Goal: Book appointment/travel/reservation

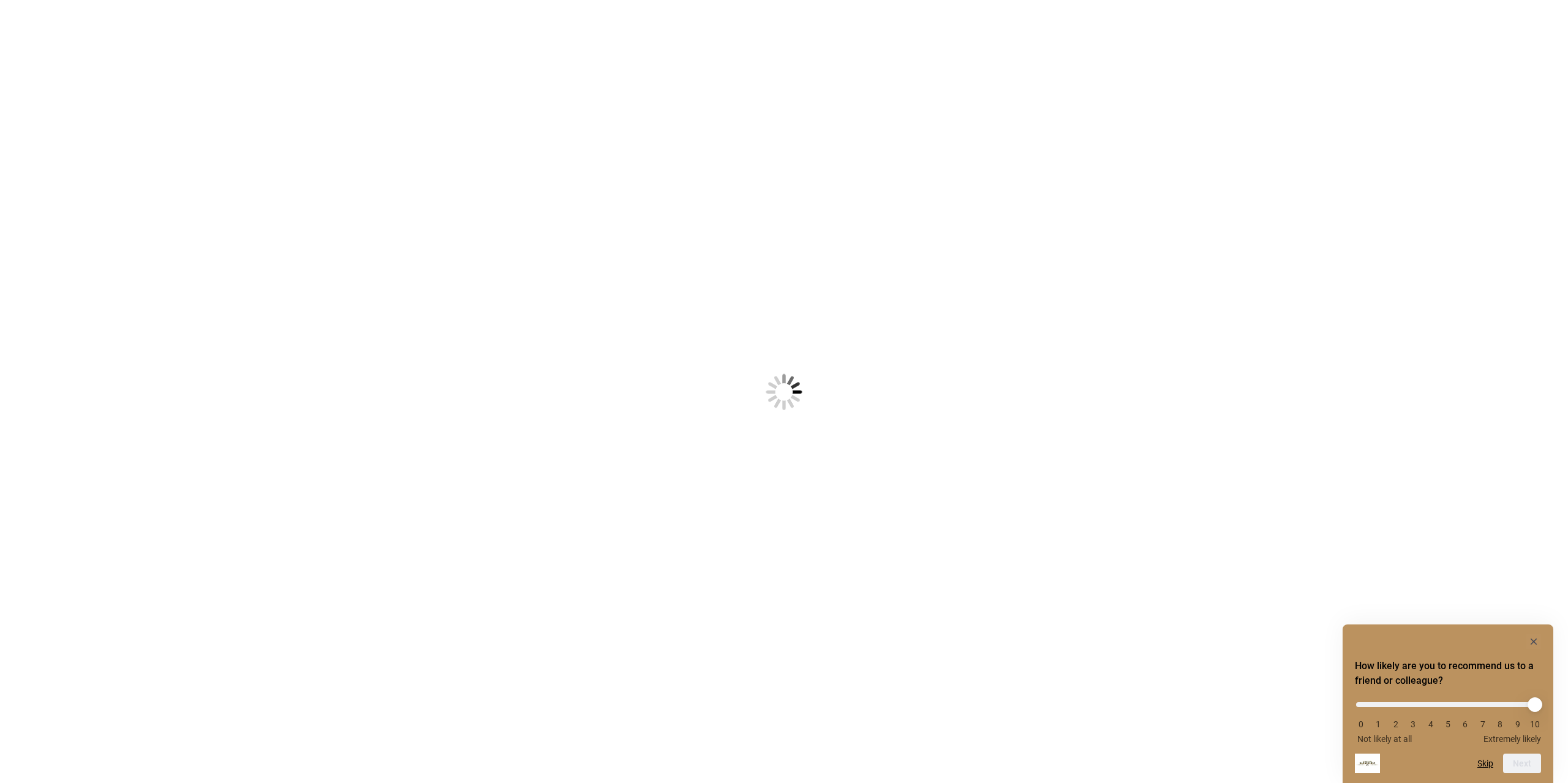
click at [714, 376] on img at bounding box center [784, 392] width 157 height 157
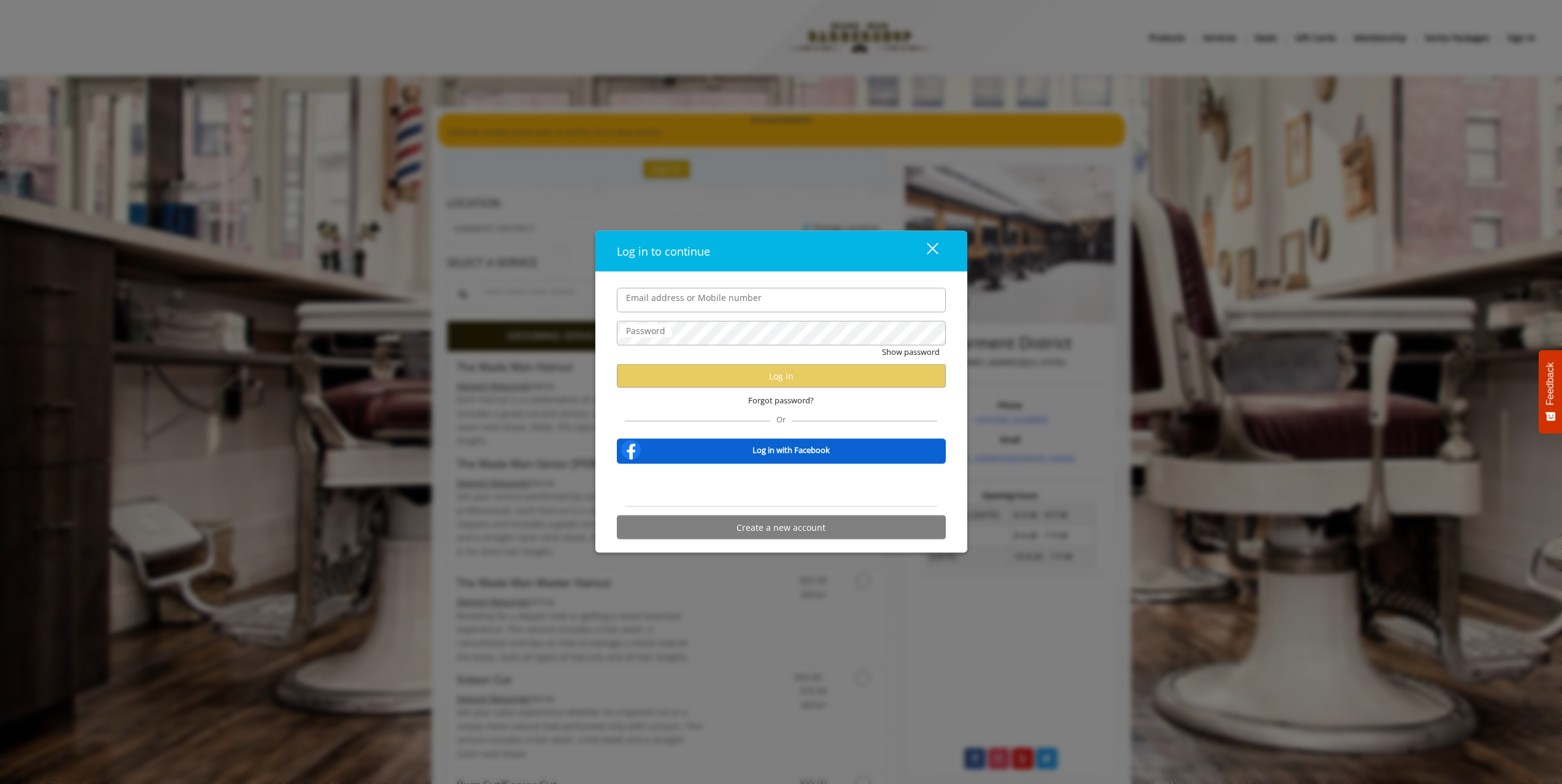
type input "**********"
click at [932, 248] on div "close dialog" at bounding box center [932, 249] width 12 height 12
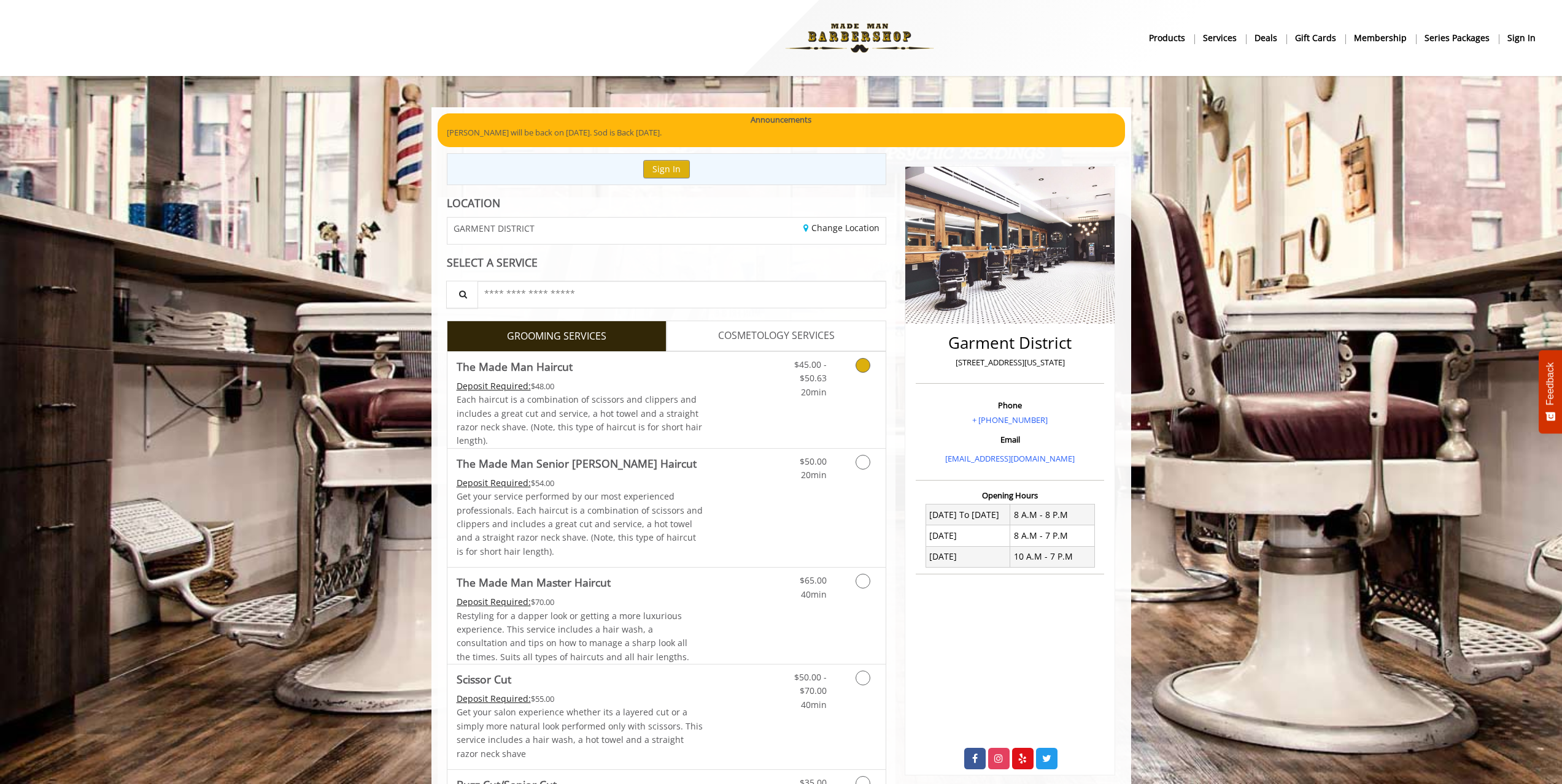
click at [689, 401] on div "Each haircut is a combination of scissors and clippers and includes a great cut…" at bounding box center [579, 421] width 246 height 55
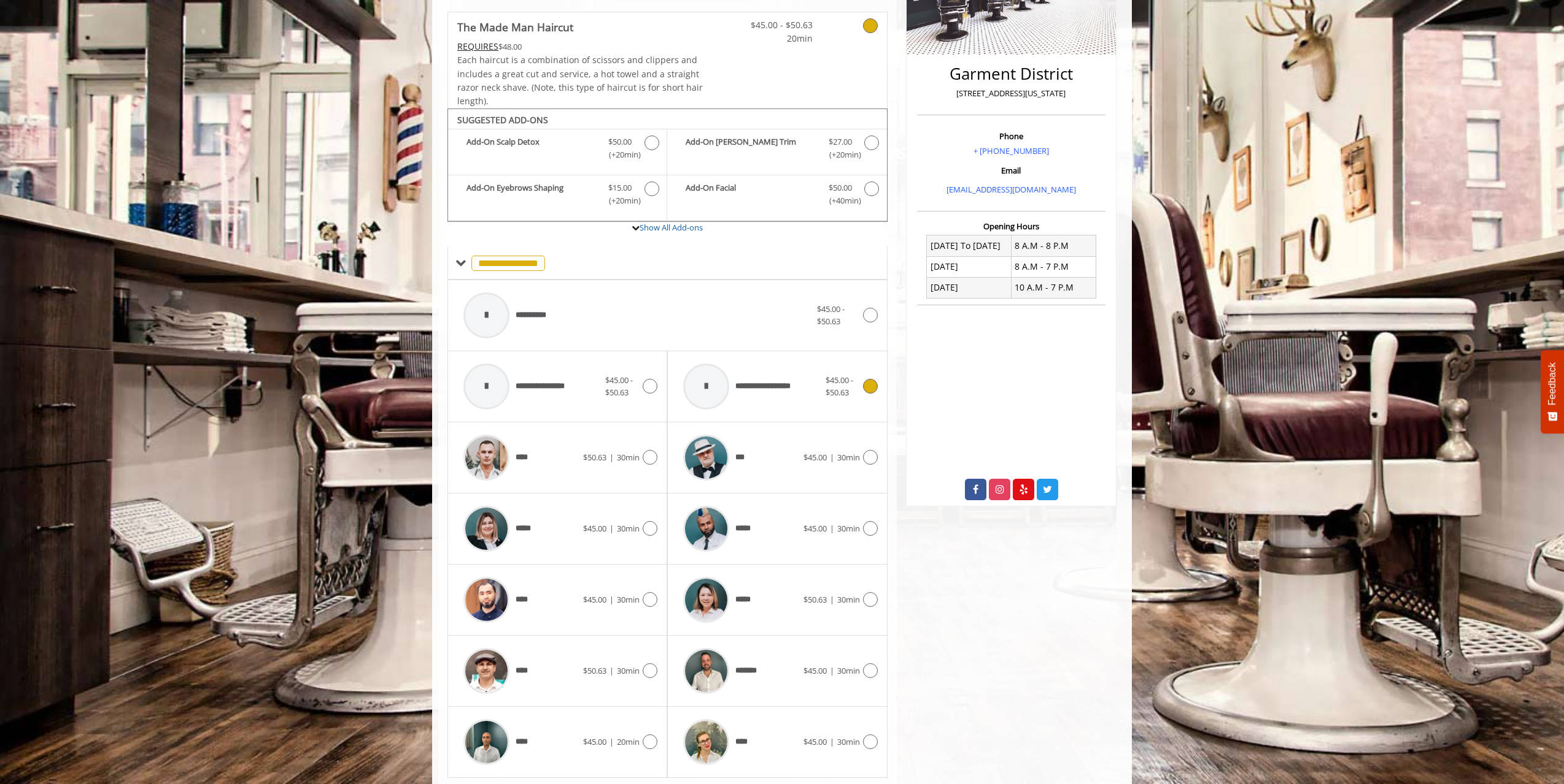
scroll to position [306, 0]
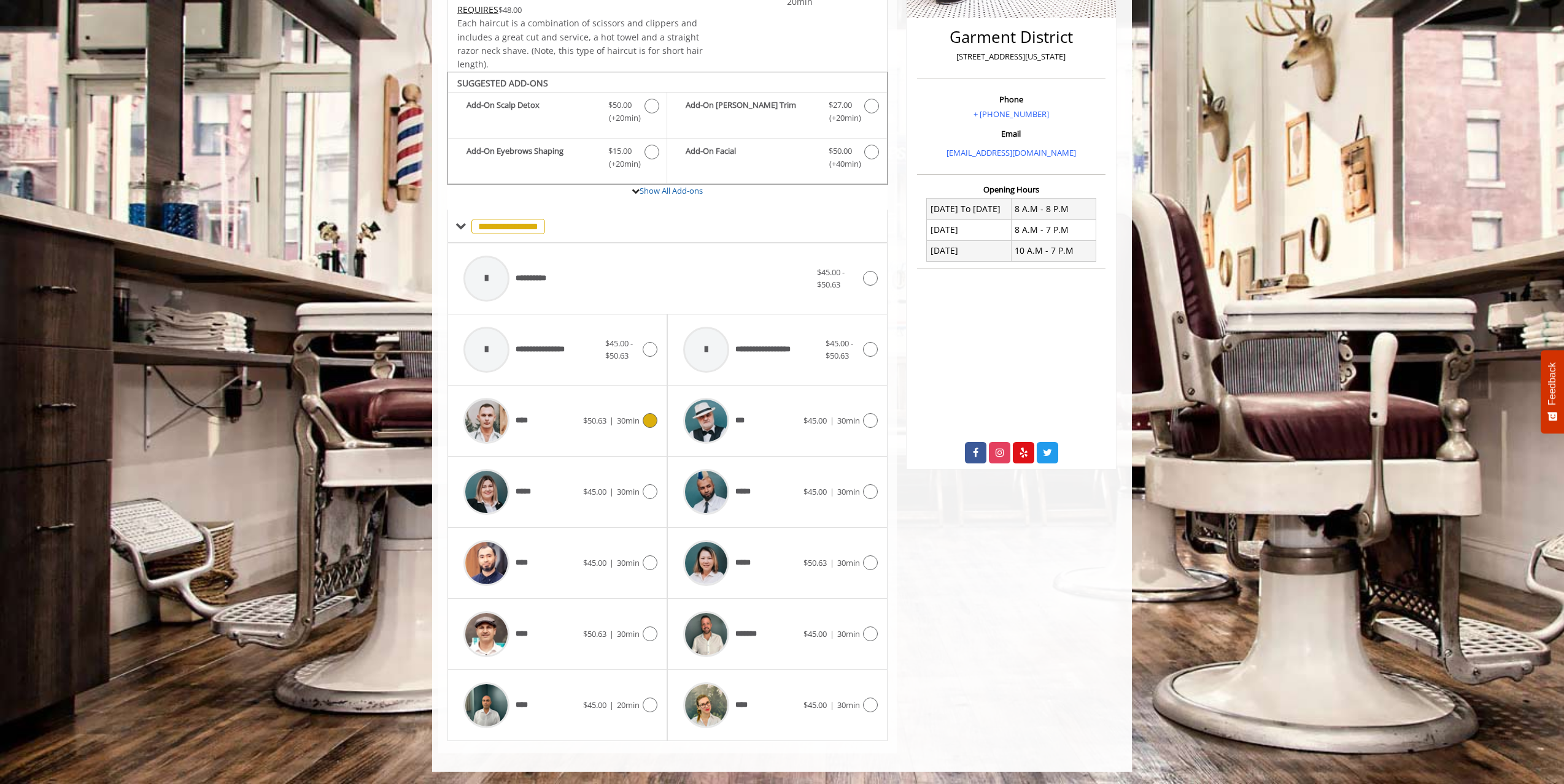
click at [595, 415] on span "$50.63 | 30min" at bounding box center [612, 421] width 57 height 13
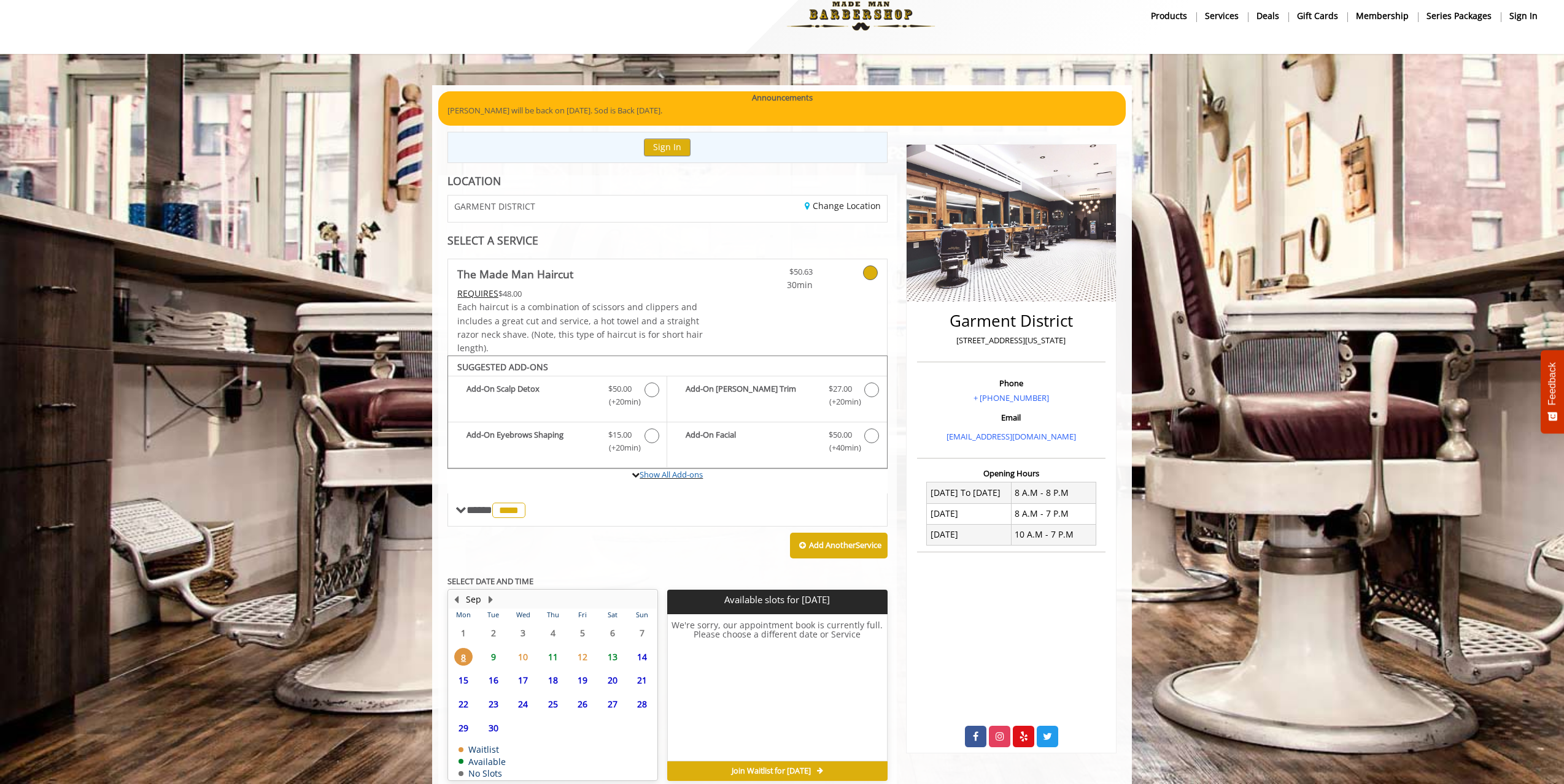
scroll to position [79, 0]
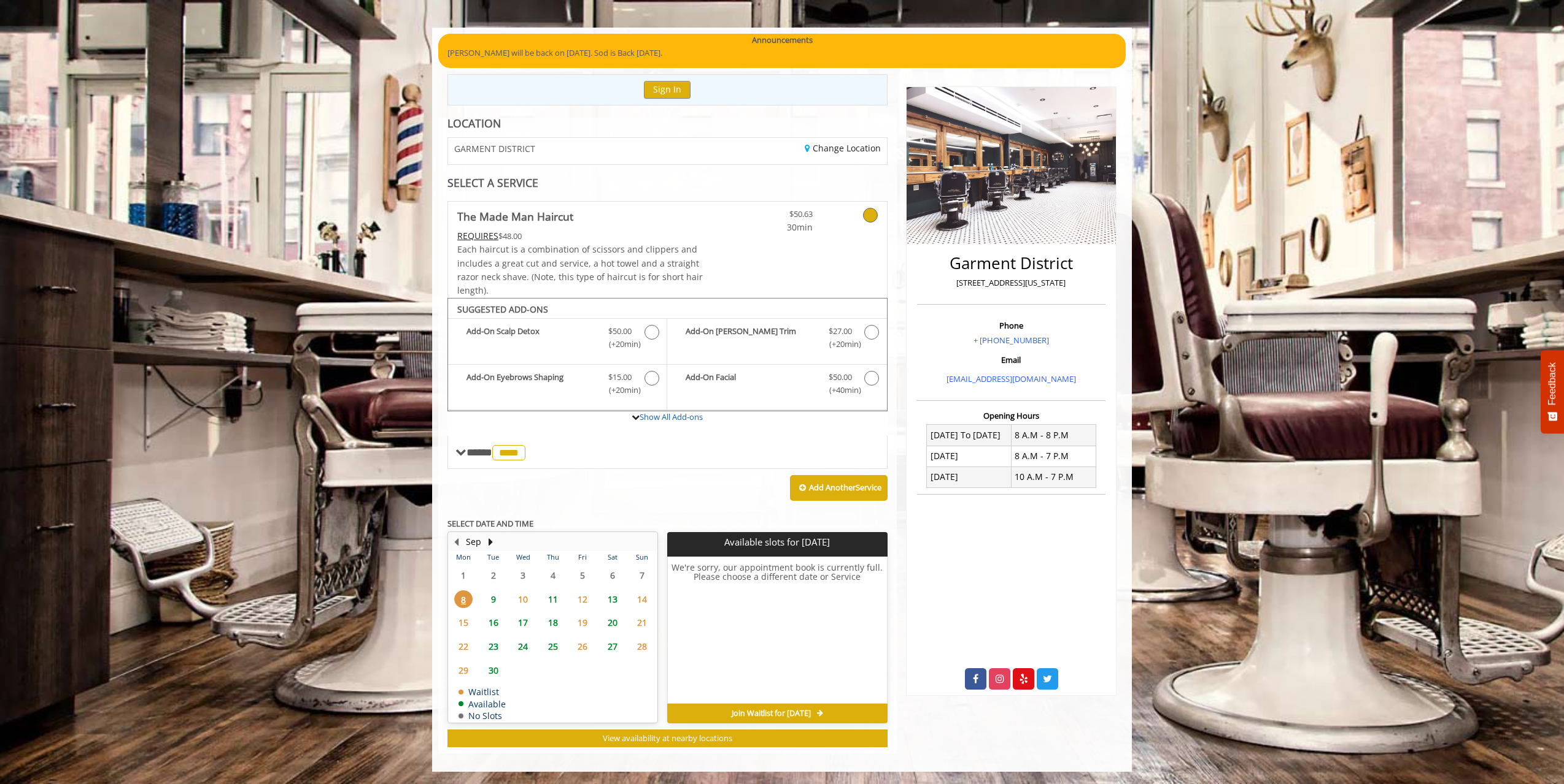
click at [490, 622] on span "16" at bounding box center [493, 623] width 19 height 18
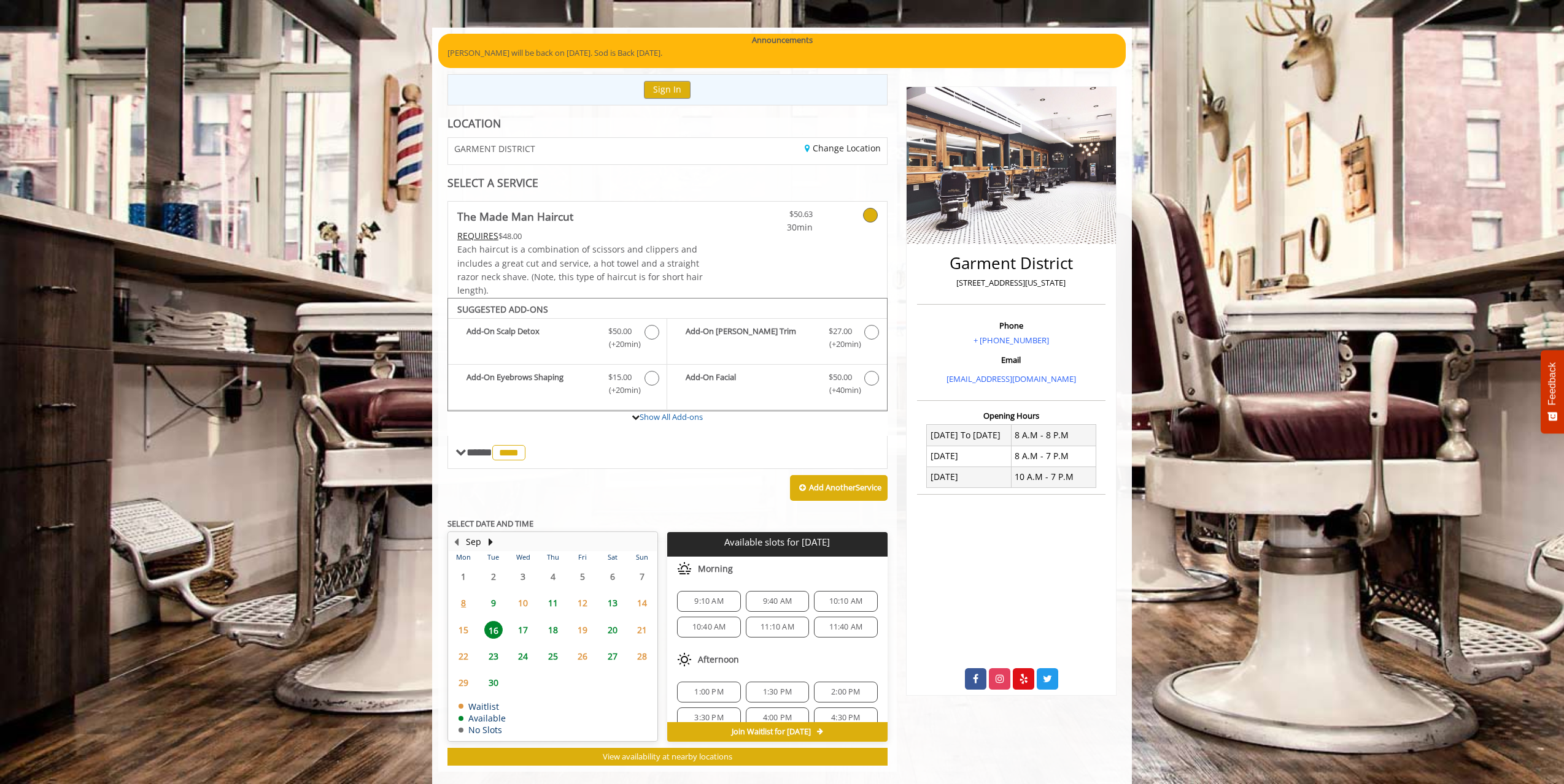
scroll to position [98, 0]
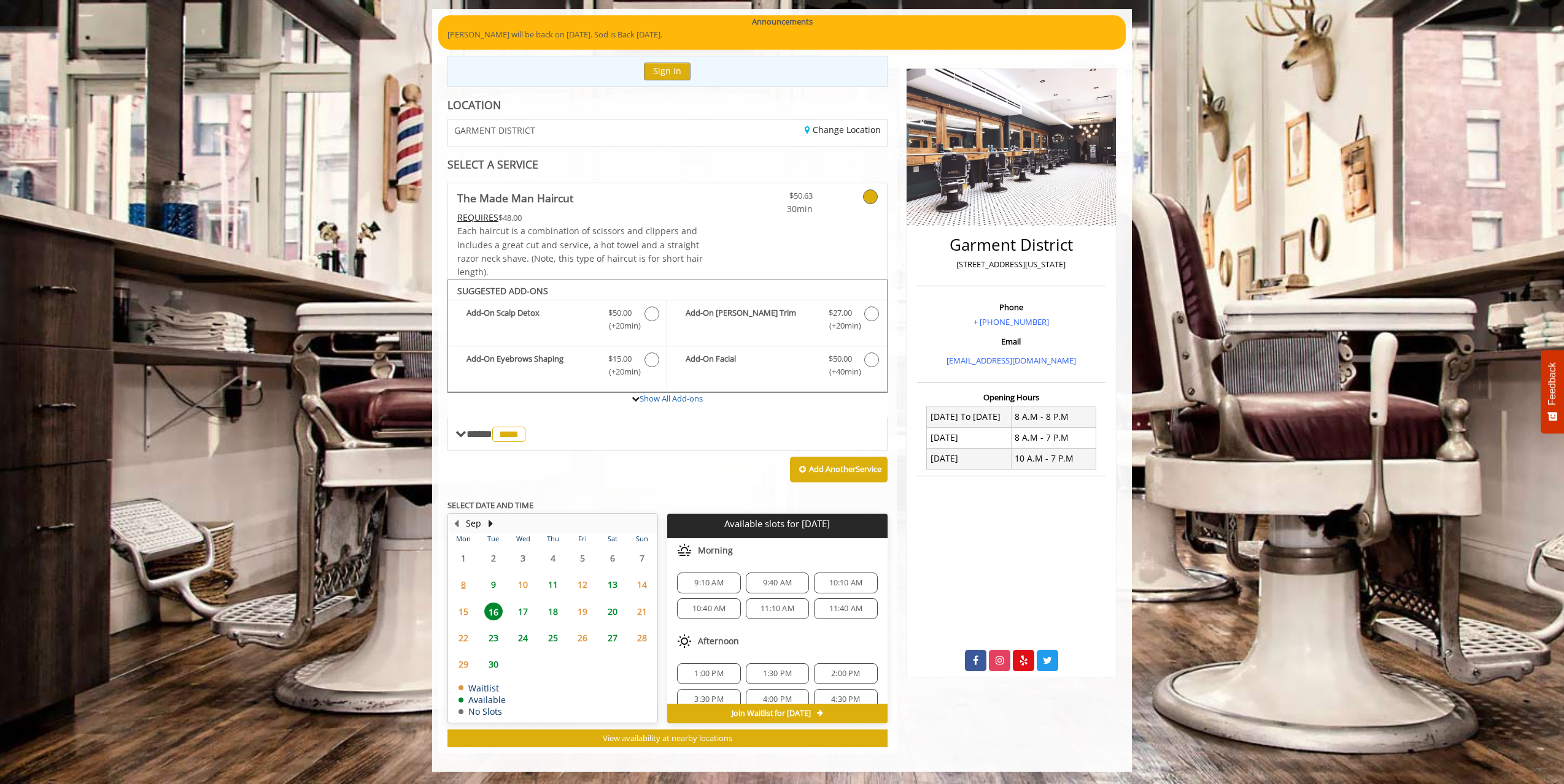
click at [724, 582] on span "9:10 AM" at bounding box center [708, 583] width 52 height 10
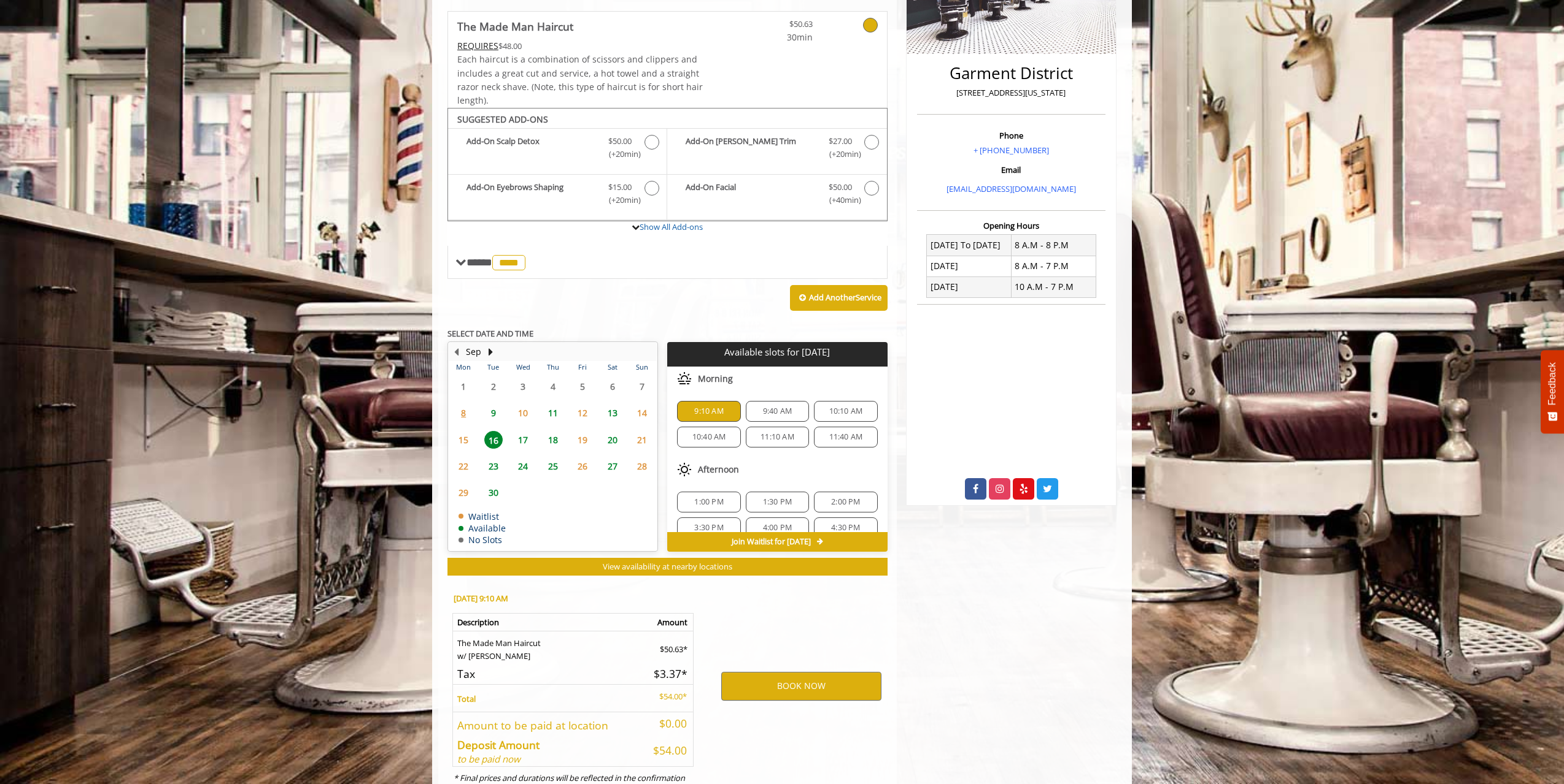
scroll to position [320, 0]
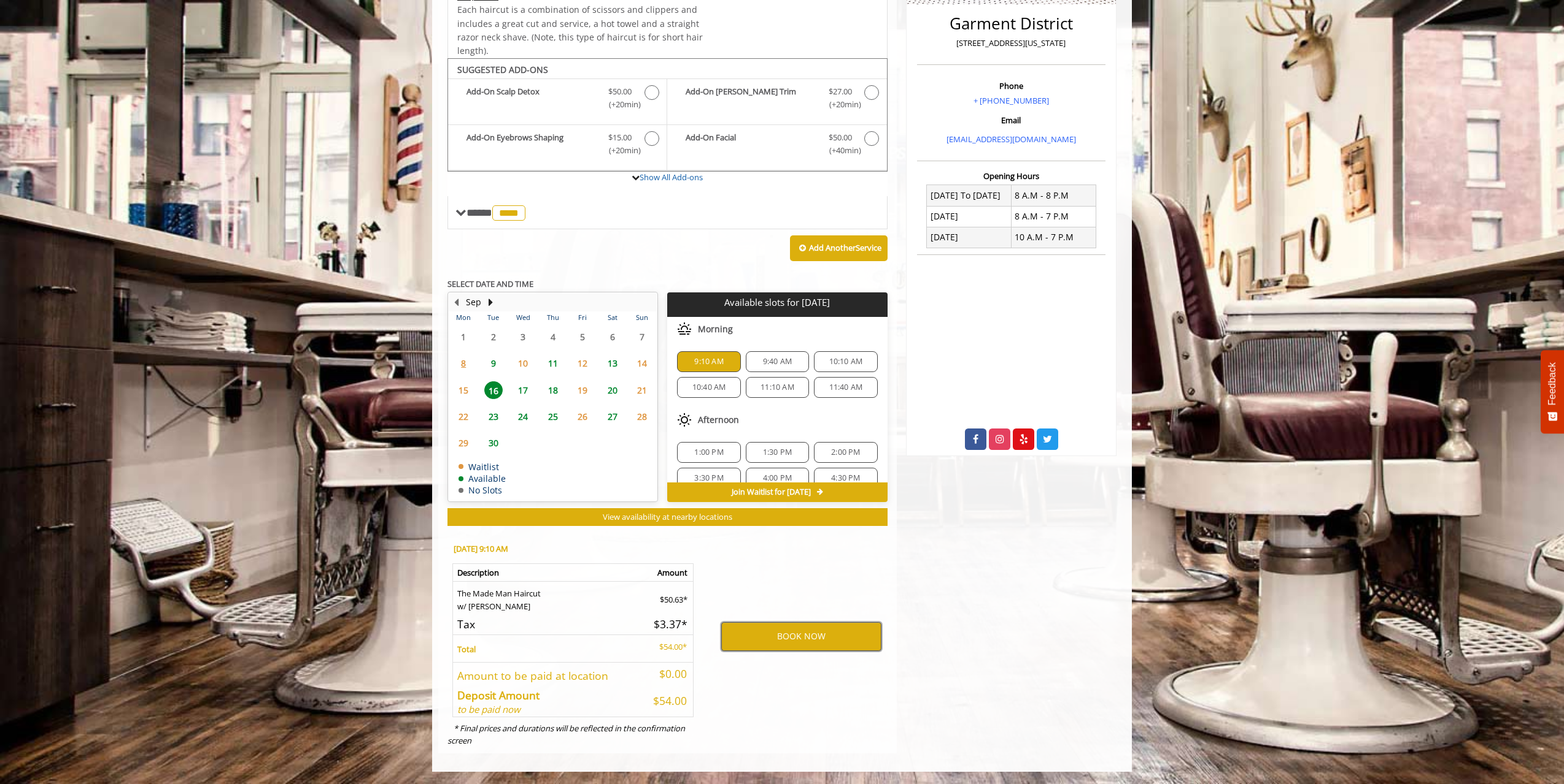
click at [801, 628] on button "BOOK NOW" at bounding box center [800, 636] width 160 height 28
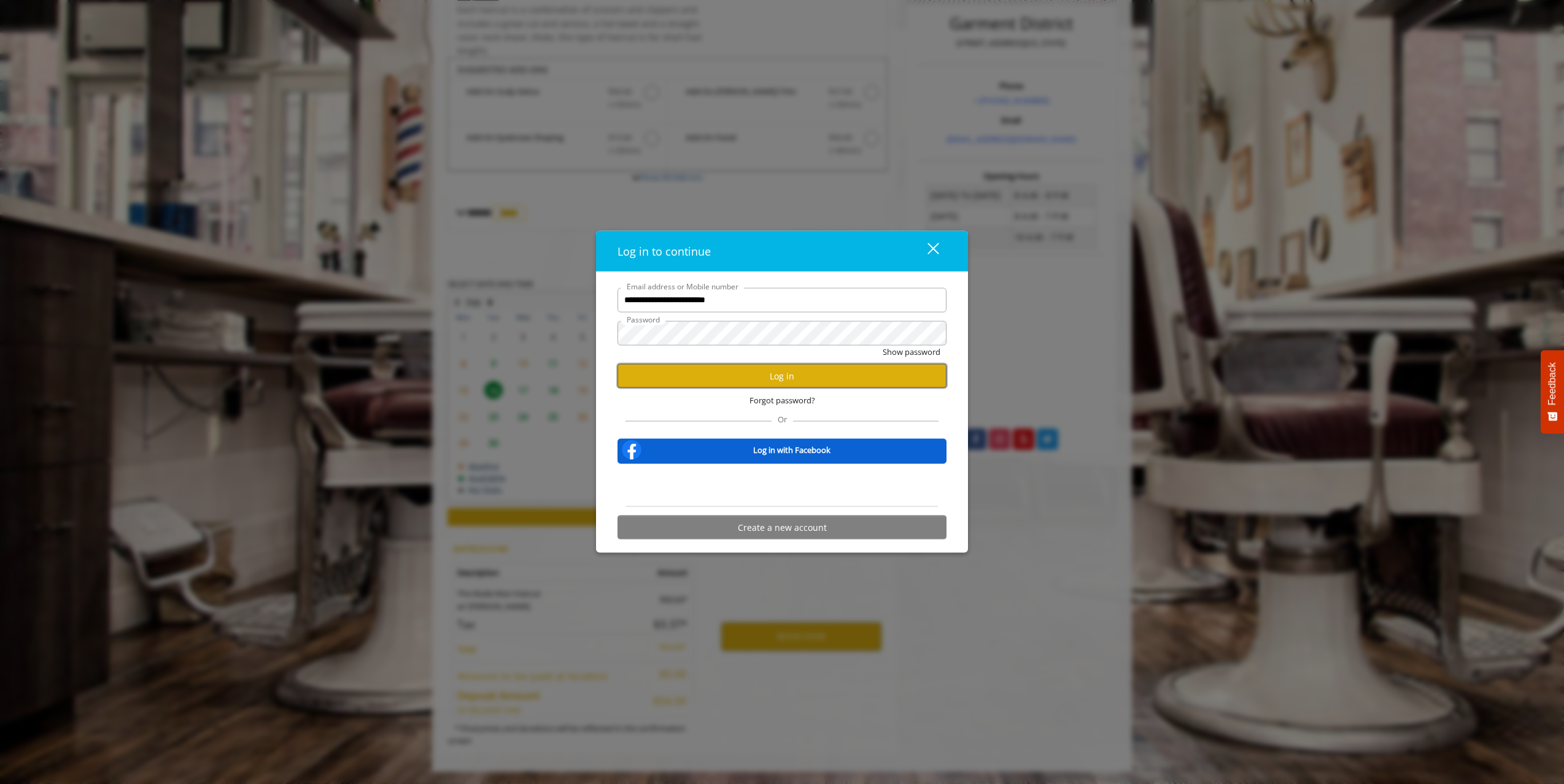
click at [829, 375] on button "Log in" at bounding box center [782, 376] width 329 height 24
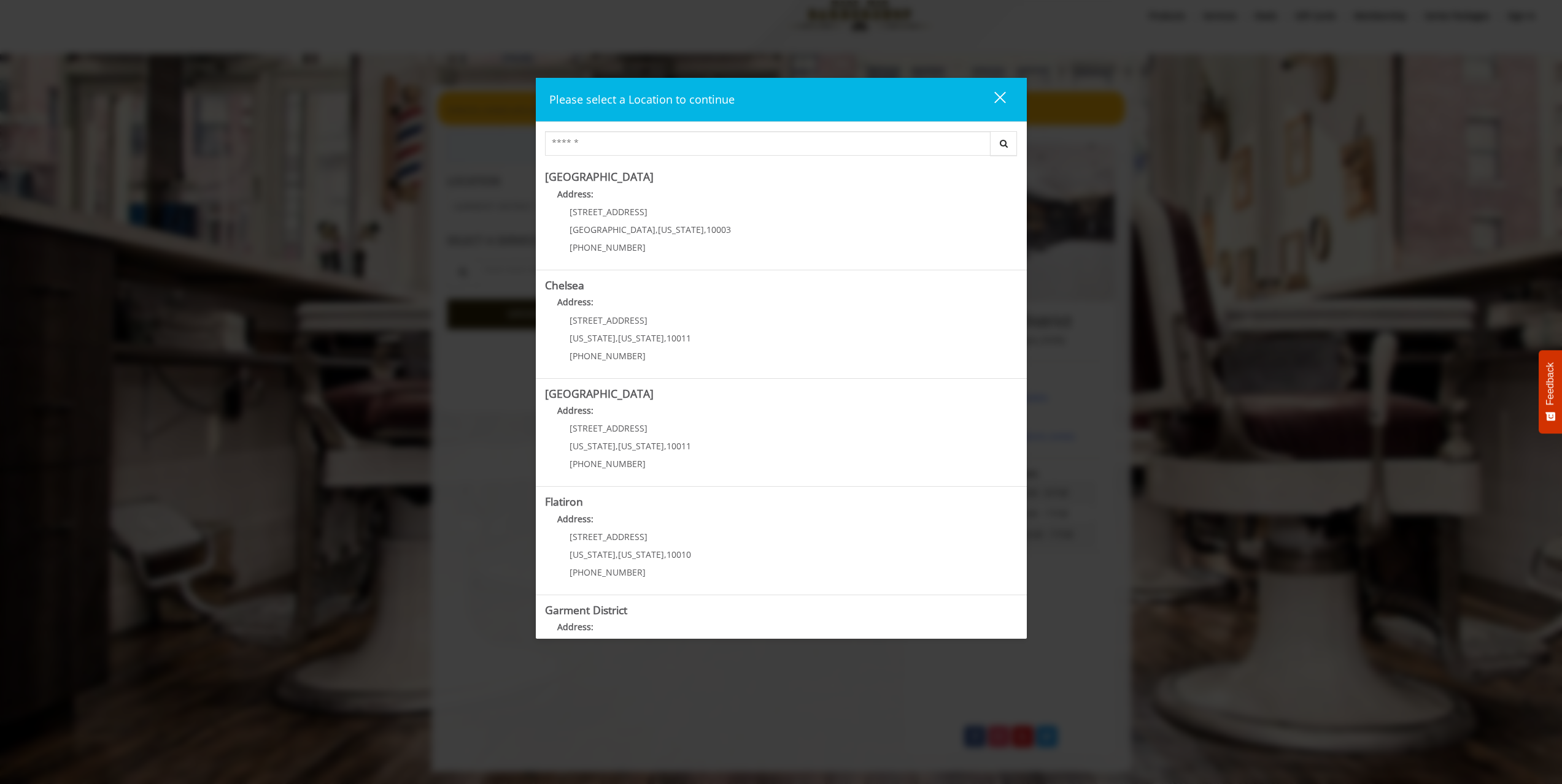
scroll to position [320, 0]
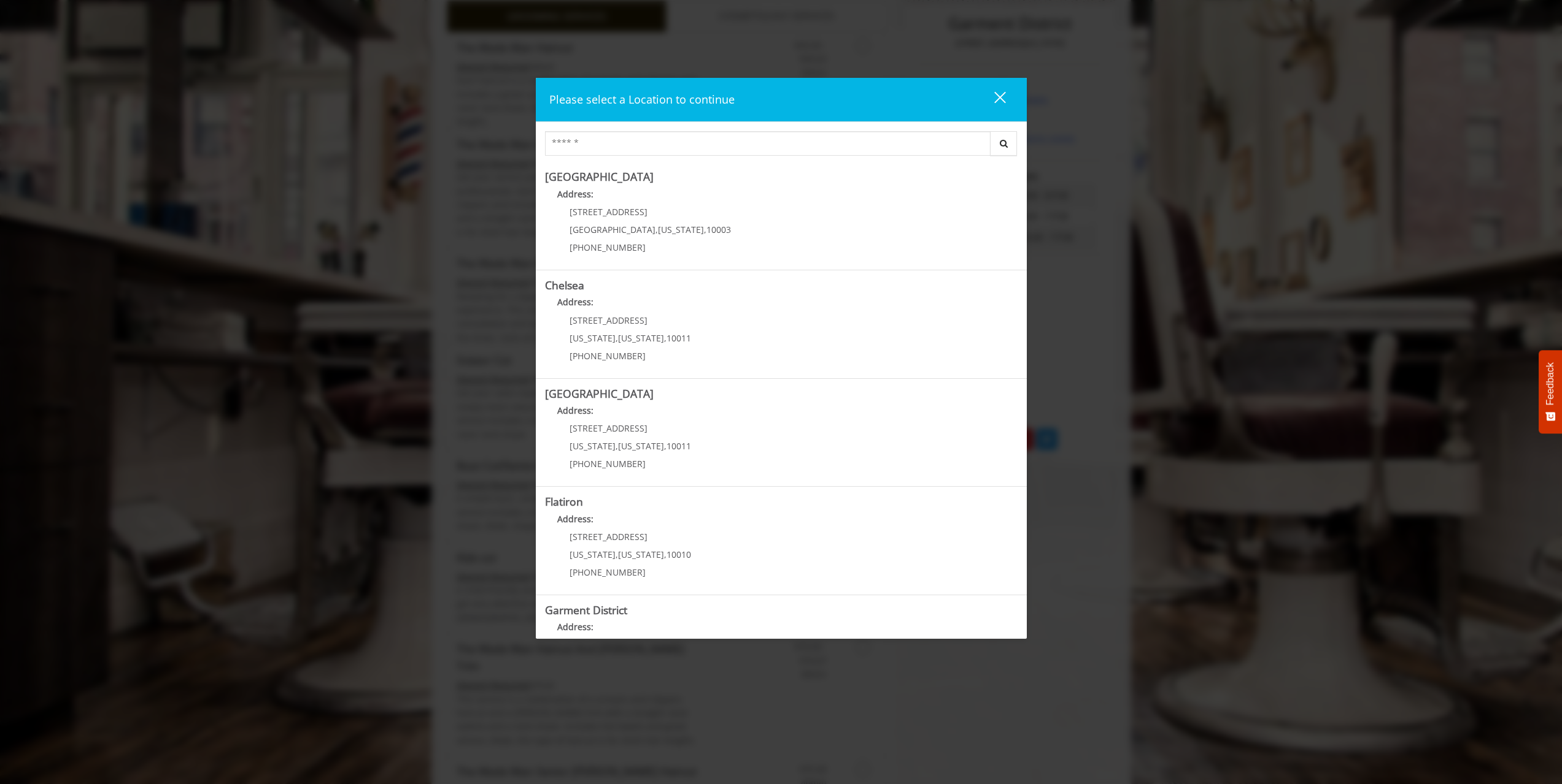
click at [992, 89] on button "close" at bounding box center [993, 100] width 42 height 26
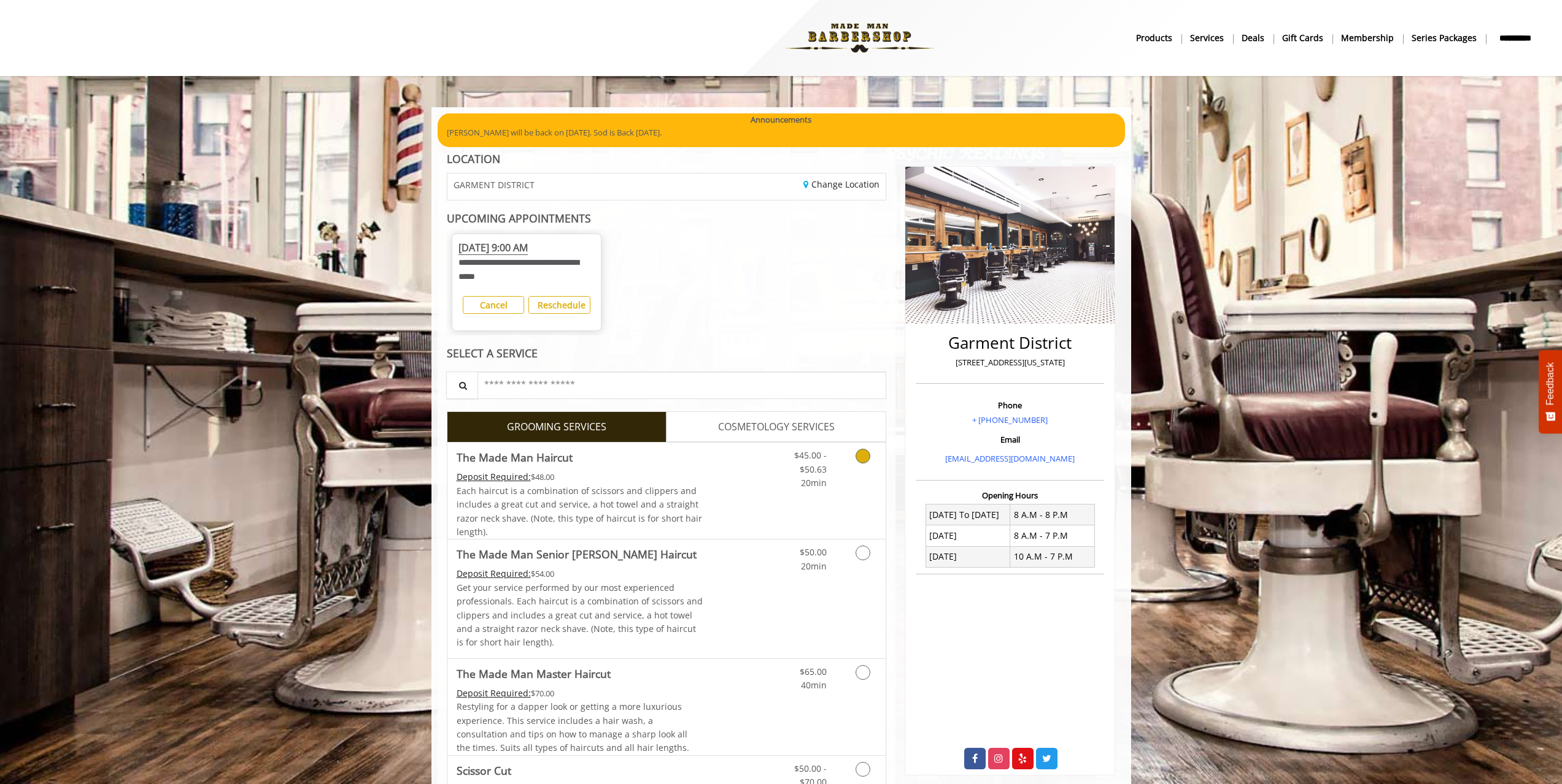
click at [763, 464] on link "Discounted Price" at bounding box center [739, 491] width 73 height 96
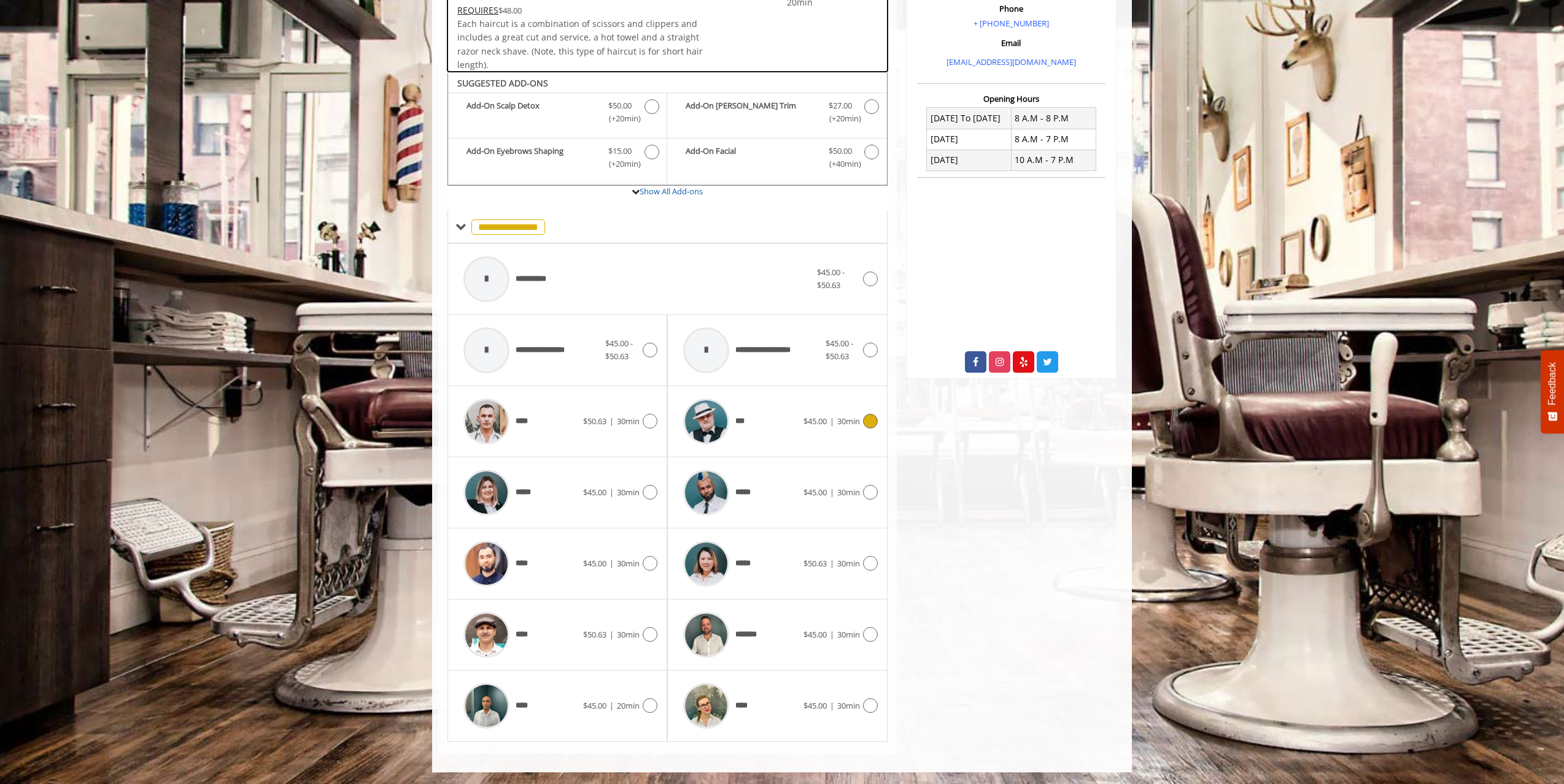
scroll to position [29, 0]
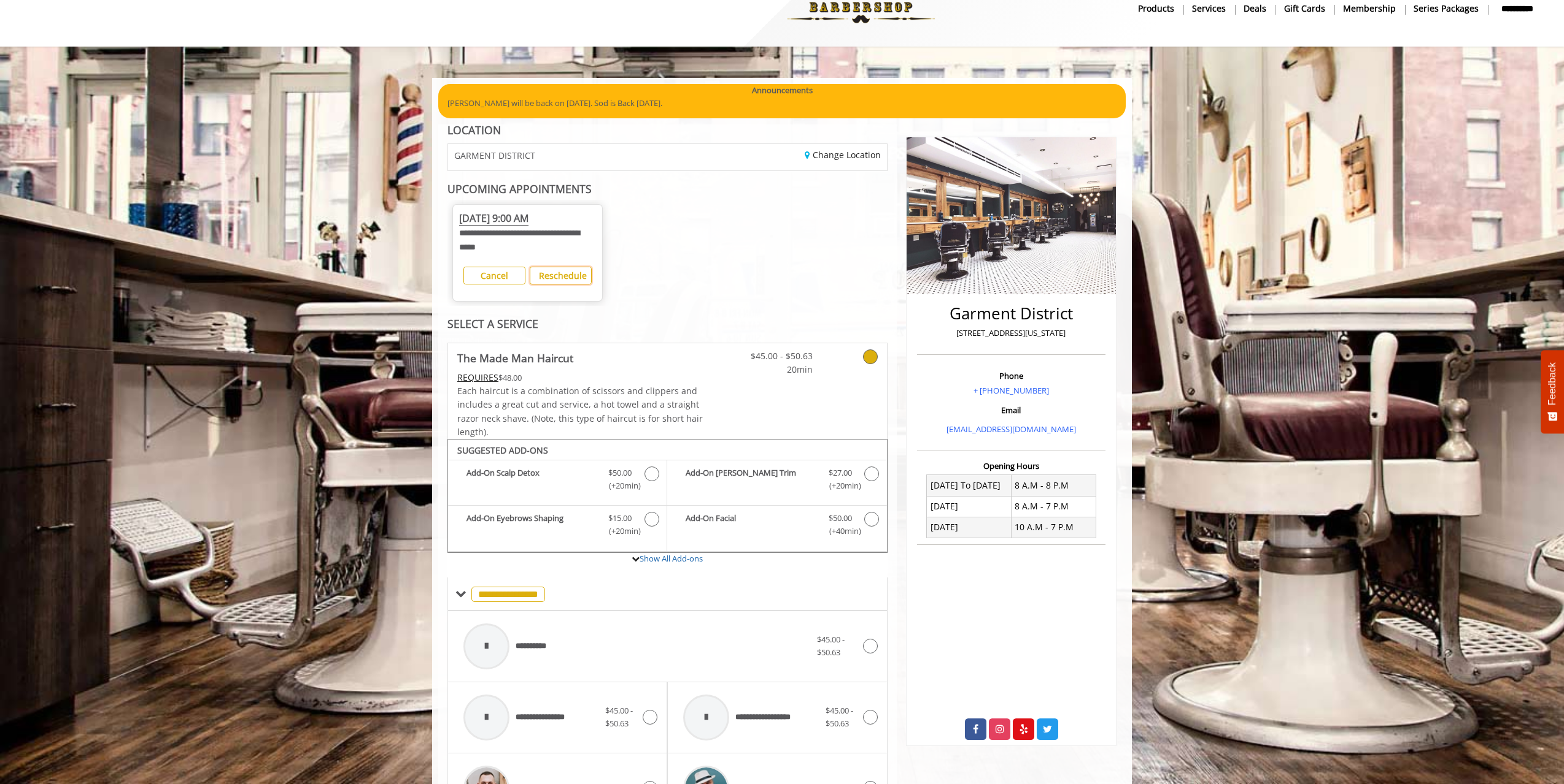
click at [567, 283] on button "Reschedule" at bounding box center [560, 276] width 62 height 18
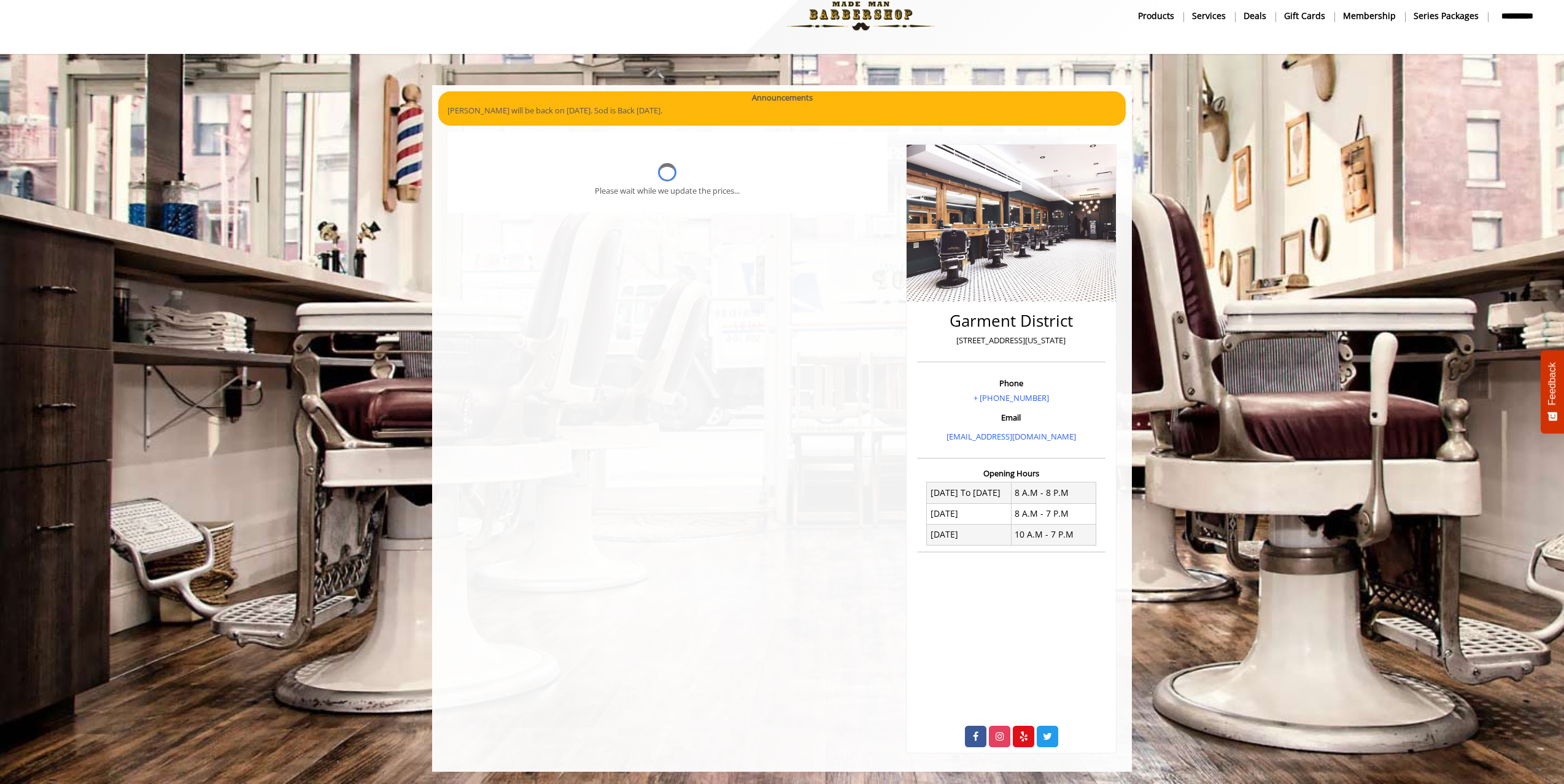
scroll to position [23, 0]
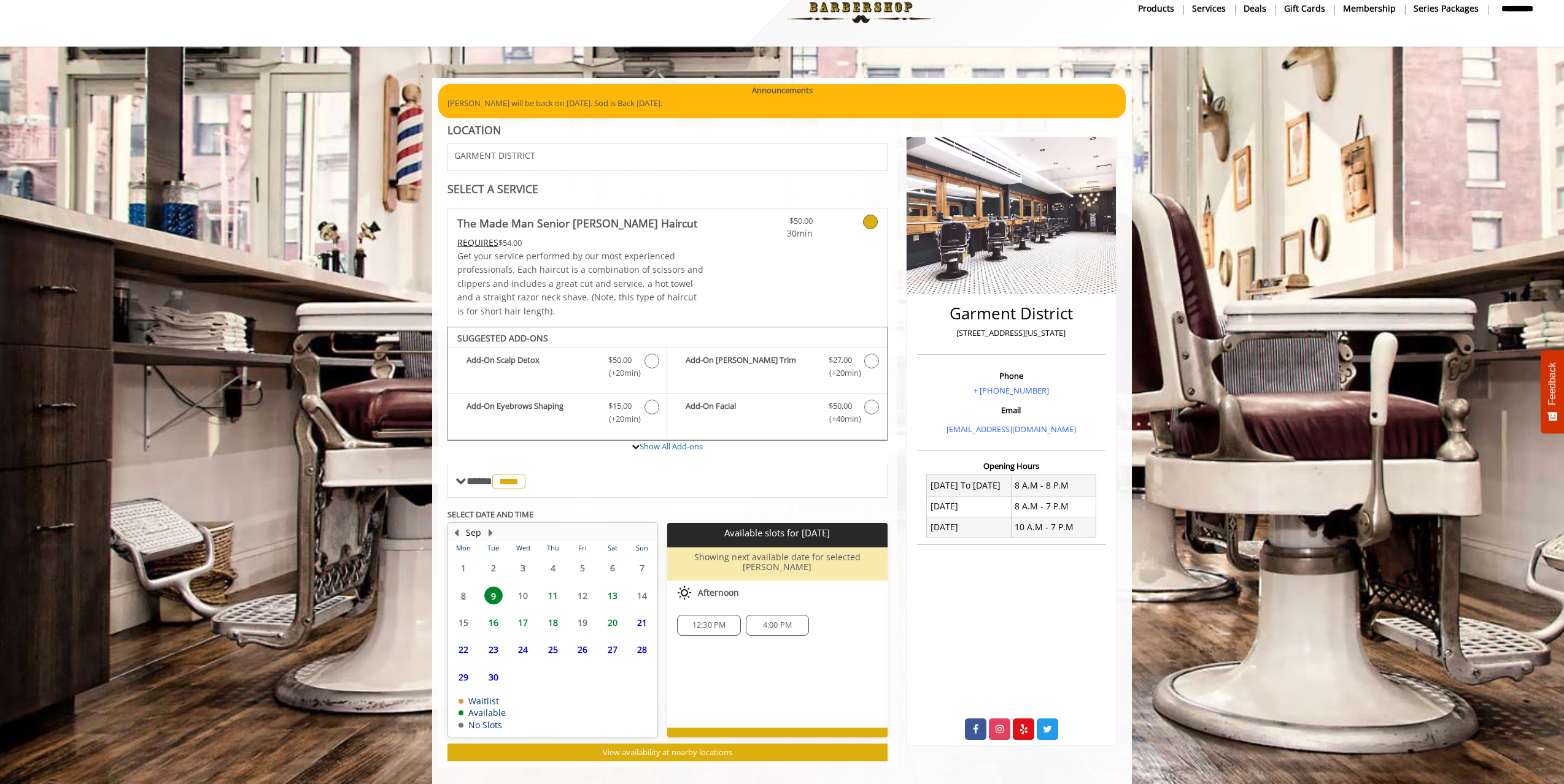
click at [502, 614] on span "16" at bounding box center [493, 623] width 19 height 18
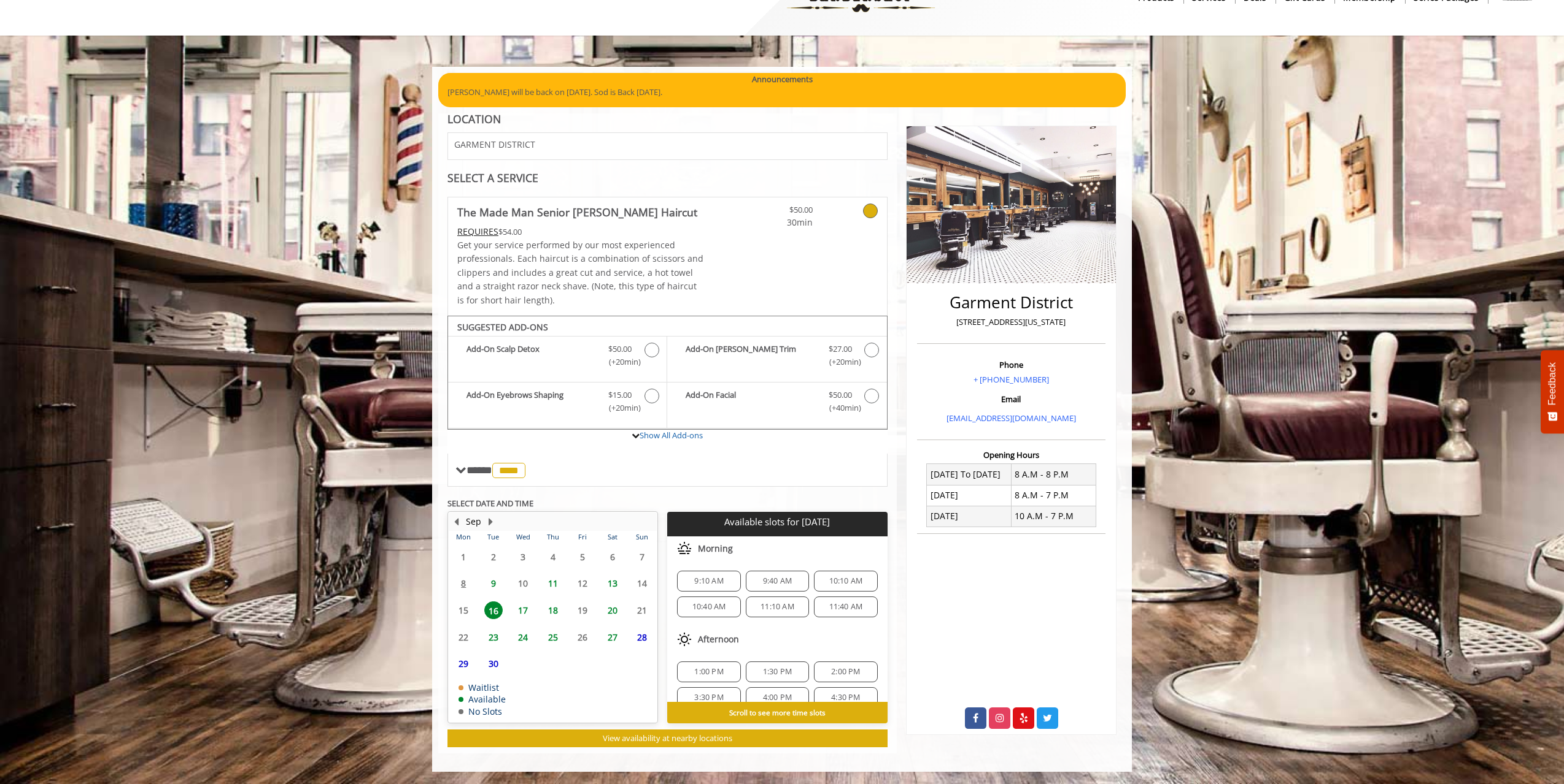
click at [724, 582] on span "9:10 AM" at bounding box center [708, 582] width 52 height 10
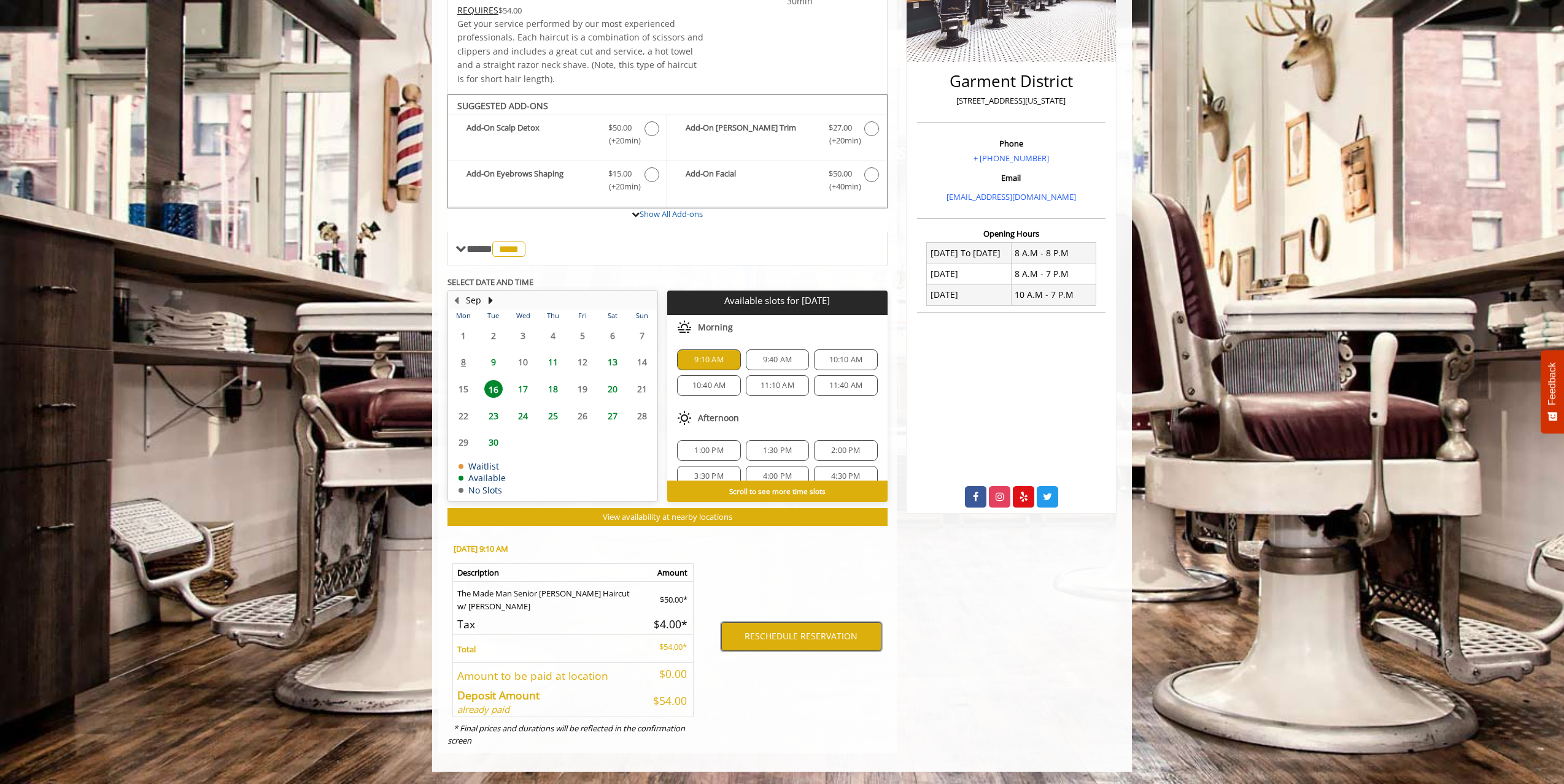
click at [778, 641] on button "RESCHEDULE RESERVATION" at bounding box center [800, 636] width 160 height 28
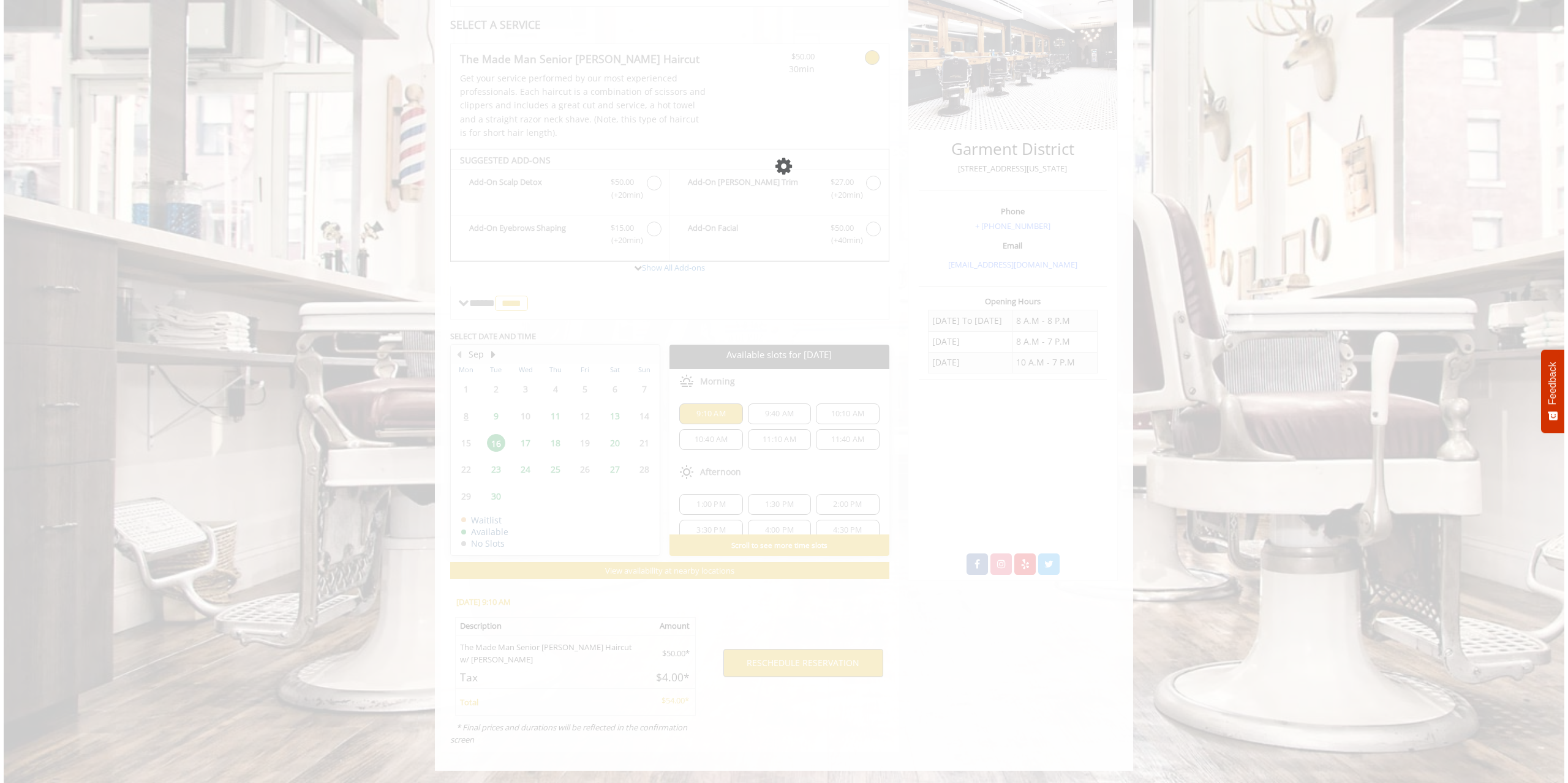
scroll to position [0, 0]
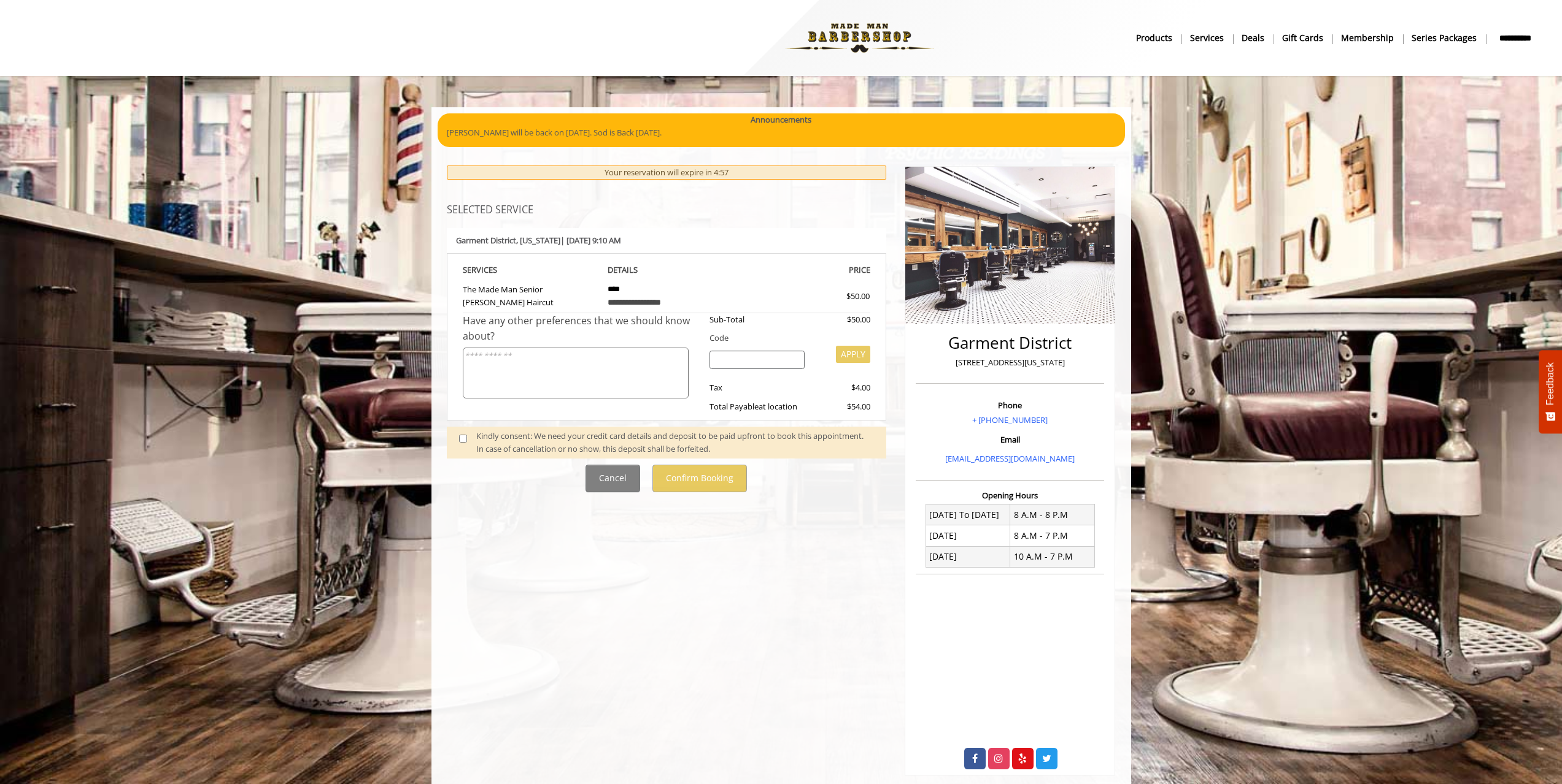
click at [460, 447] on span at bounding box center [467, 443] width 36 height 26
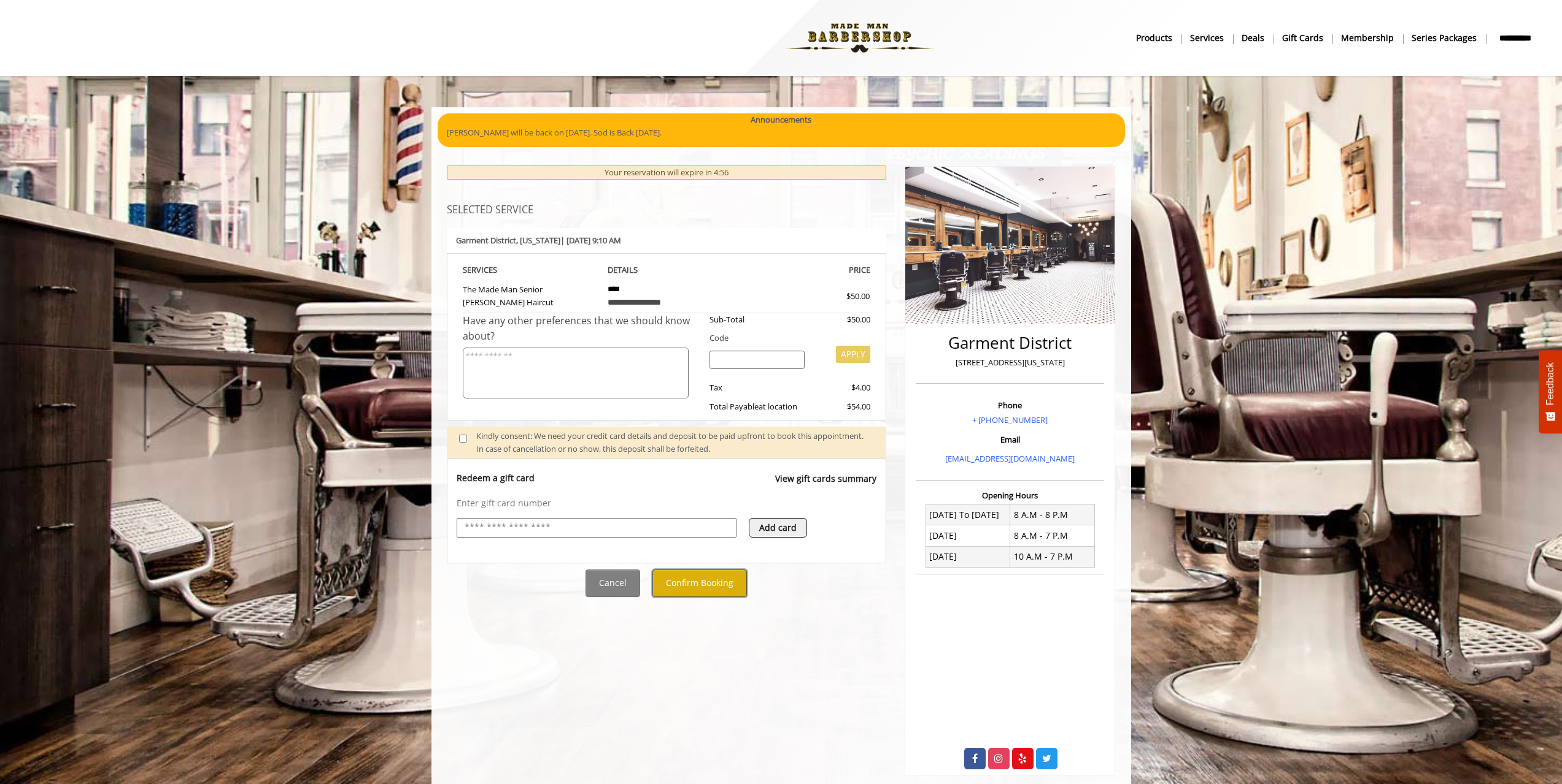
click at [703, 586] on button "Confirm Booking" at bounding box center [699, 584] width 94 height 27
